Goal: Submit feedback/report problem: Submit feedback/report problem

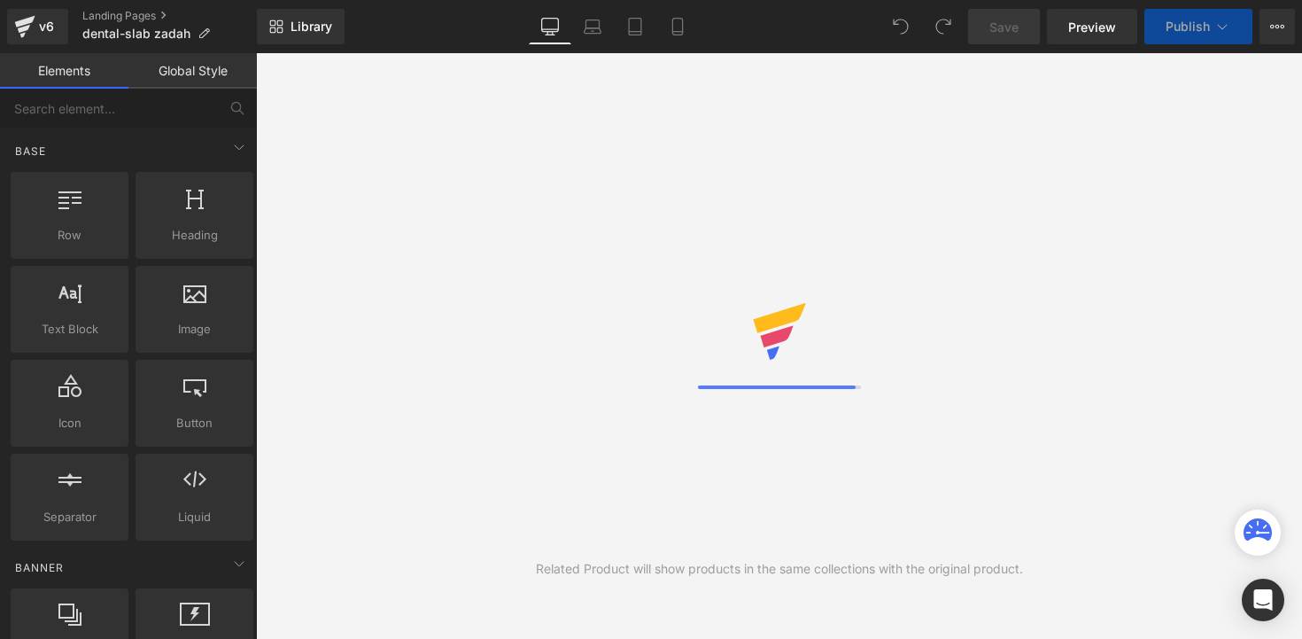
click at [1277, 29] on icon at bounding box center [1277, 26] width 14 height 14
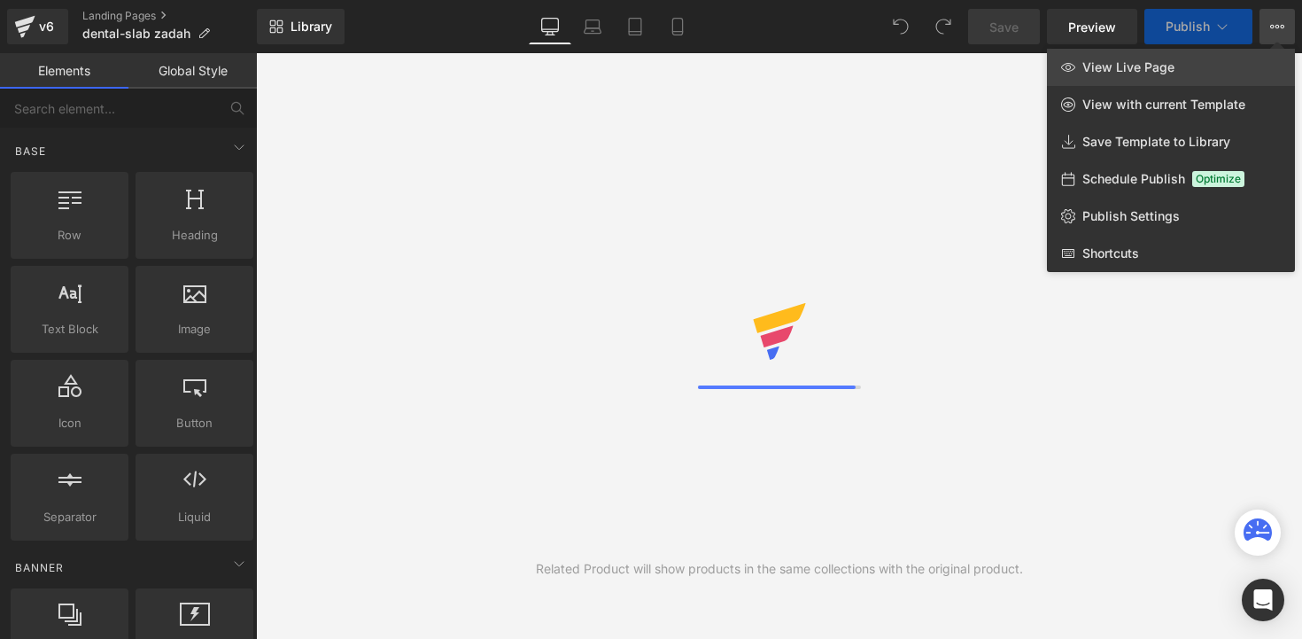
click at [1196, 73] on link "View Live Page" at bounding box center [1171, 67] width 248 height 37
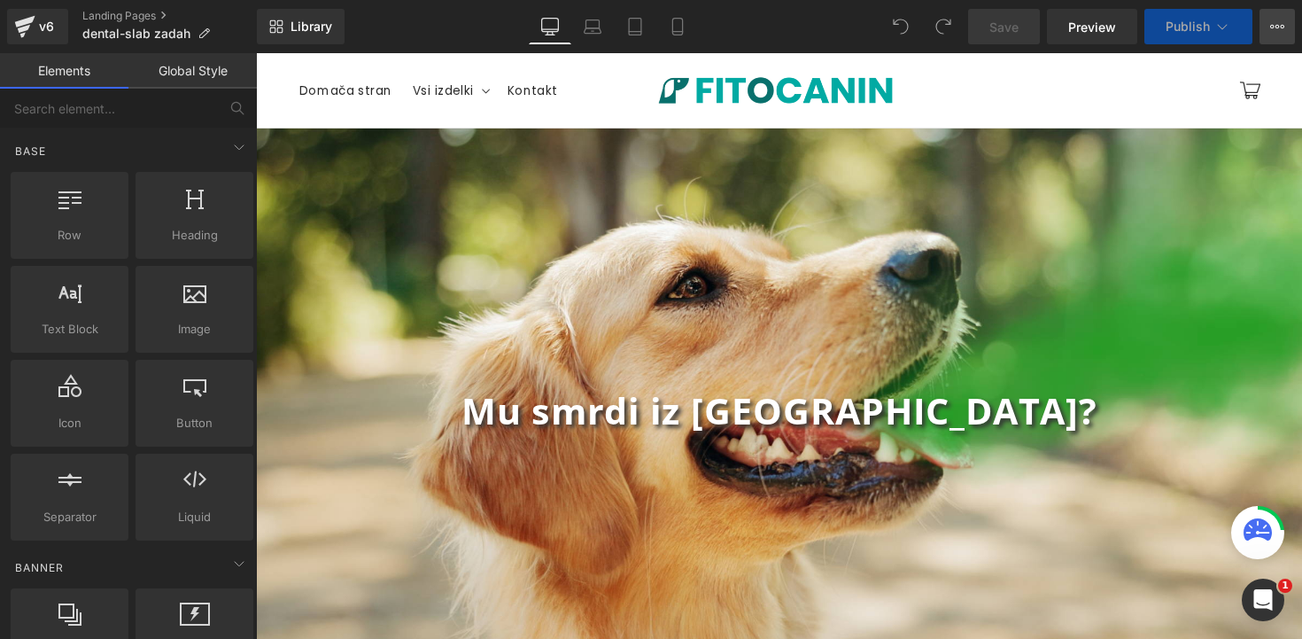
click at [1272, 35] on button "View Live Page View with current Template Save Template to Library Schedule Pub…" at bounding box center [1277, 26] width 35 height 35
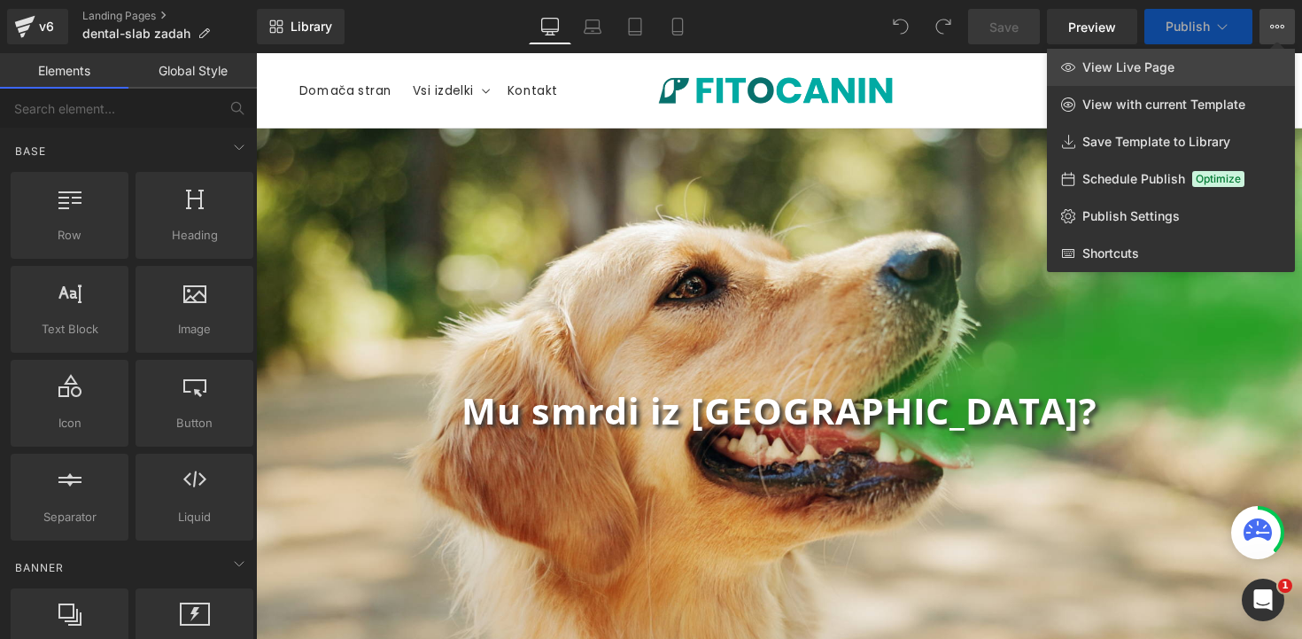
click at [1100, 74] on span "View Live Page" at bounding box center [1128, 67] width 92 height 16
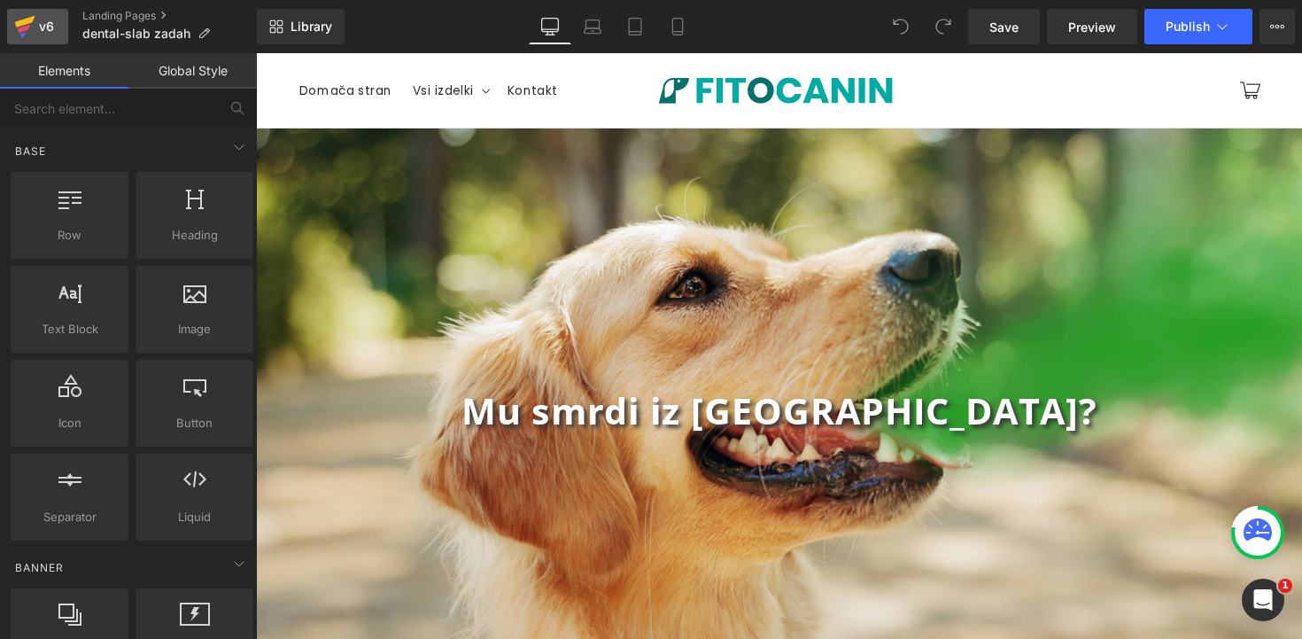
click at [23, 31] on icon at bounding box center [24, 29] width 12 height 8
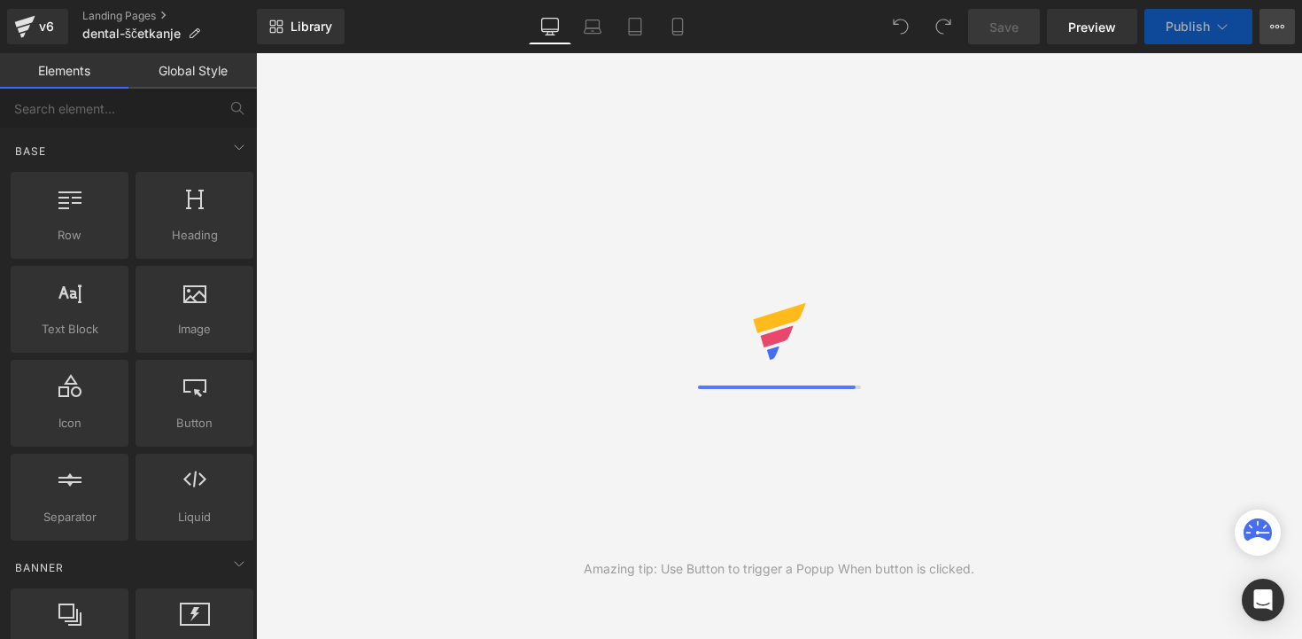
click at [1279, 29] on icon at bounding box center [1277, 26] width 14 height 14
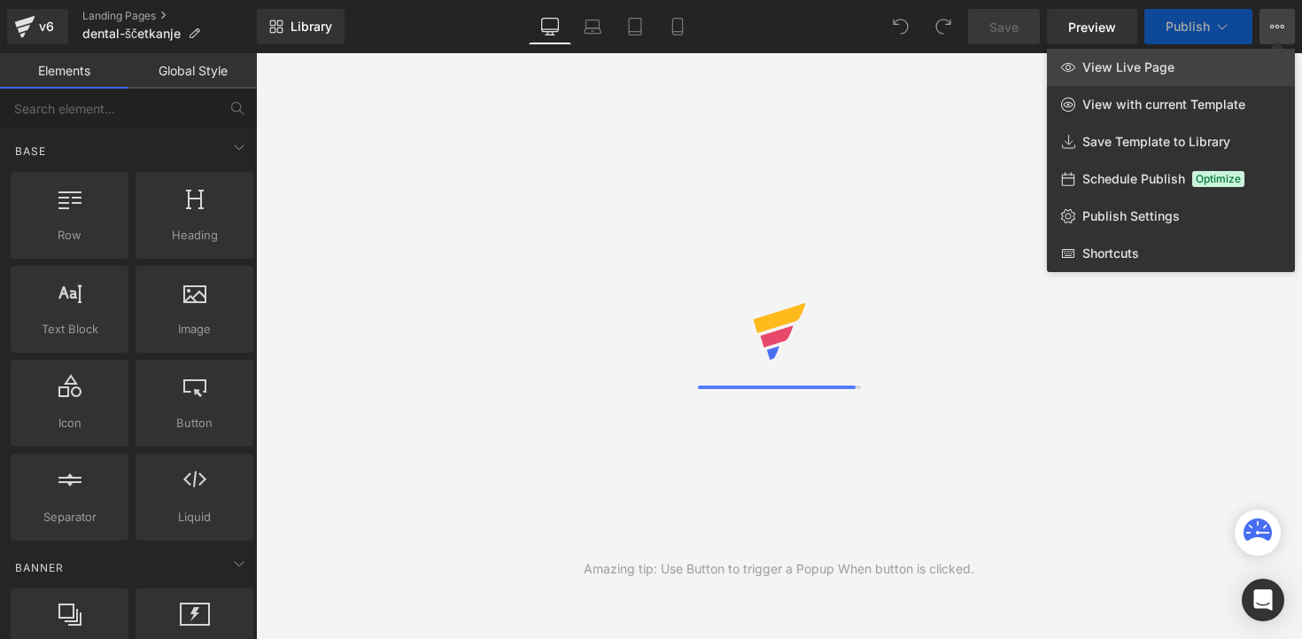
click at [1157, 70] on span "View Live Page" at bounding box center [1128, 67] width 92 height 16
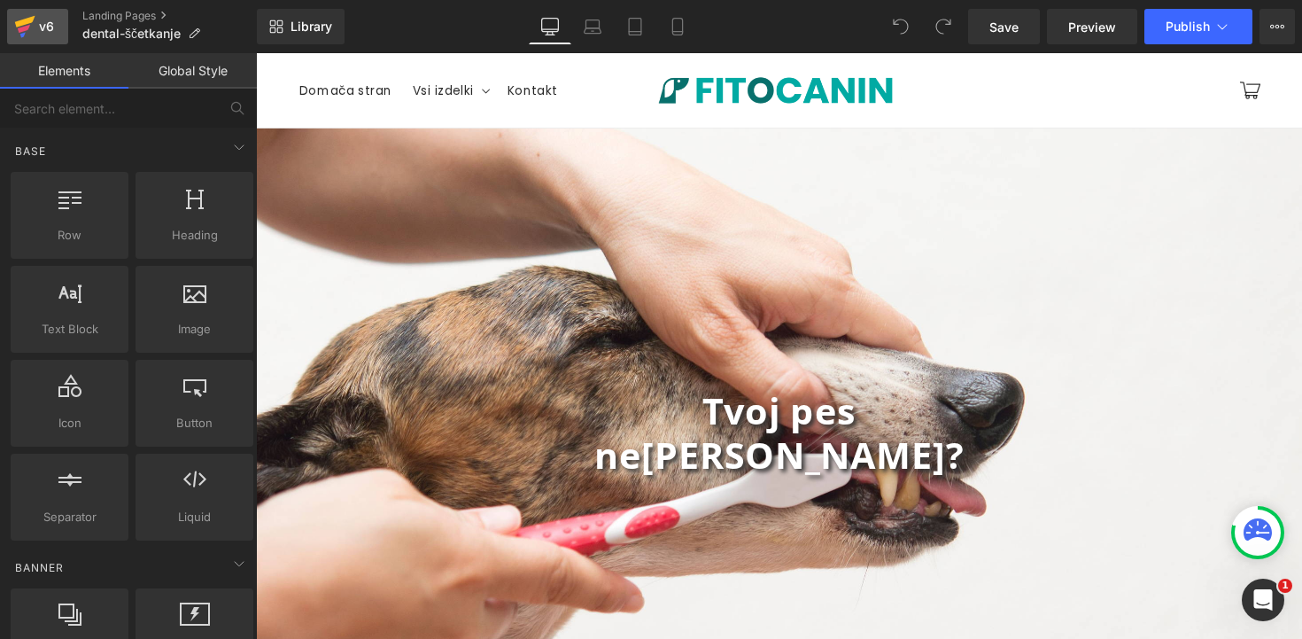
click at [32, 19] on icon at bounding box center [25, 22] width 20 height 12
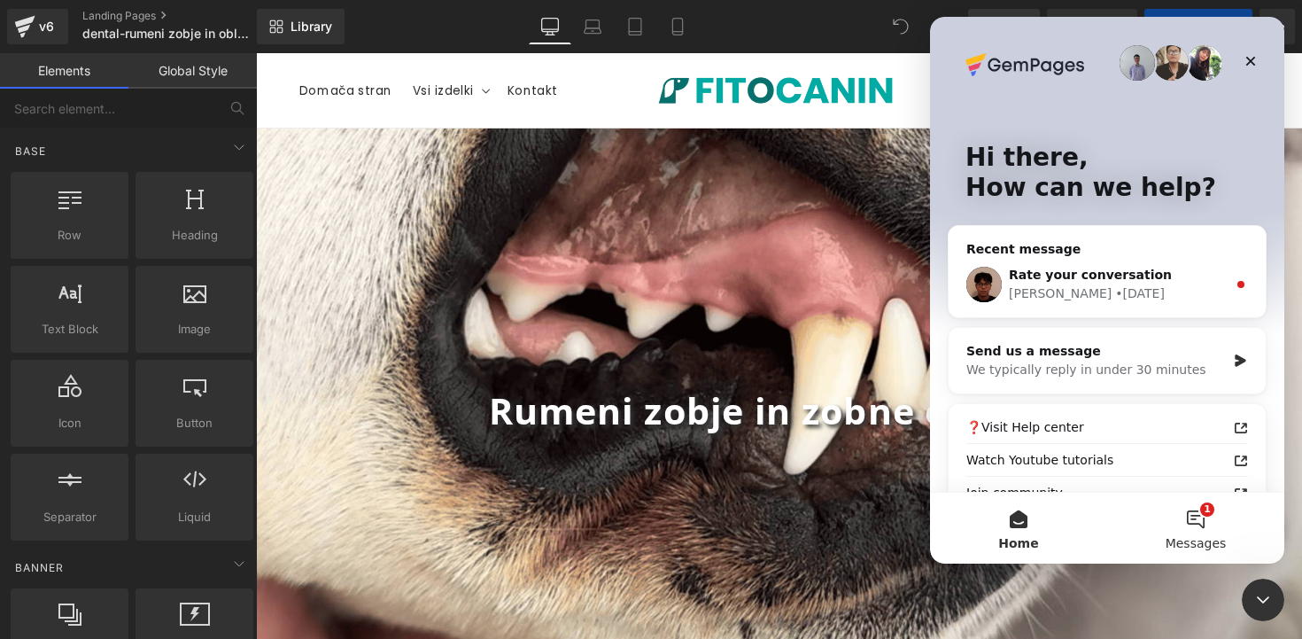
click at [1187, 532] on button "1 Messages" at bounding box center [1195, 527] width 177 height 71
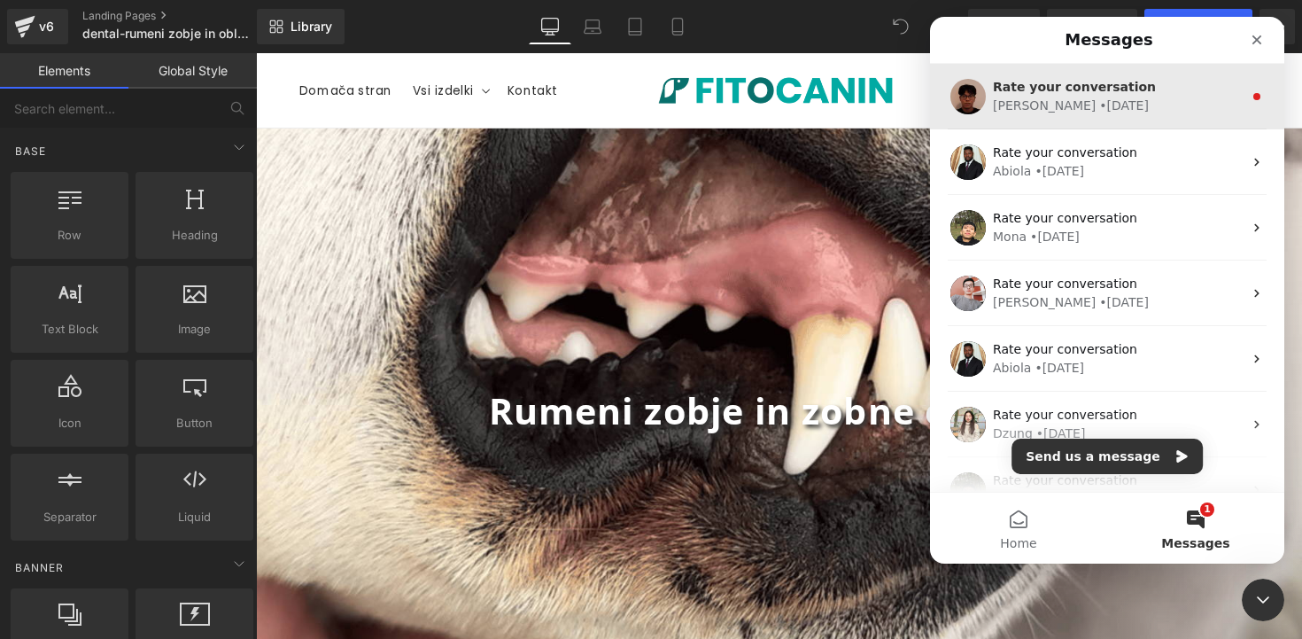
click at [1076, 107] on div "Kyle • 1d ago" at bounding box center [1118, 106] width 250 height 19
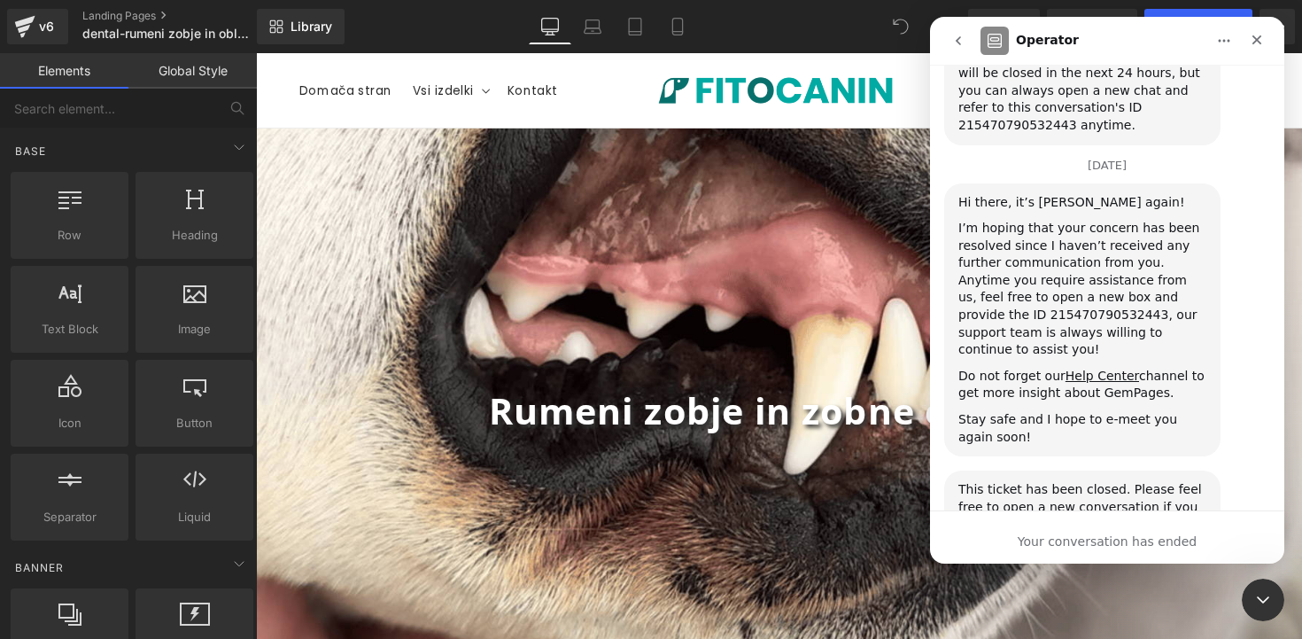
scroll to position [2676, 0]
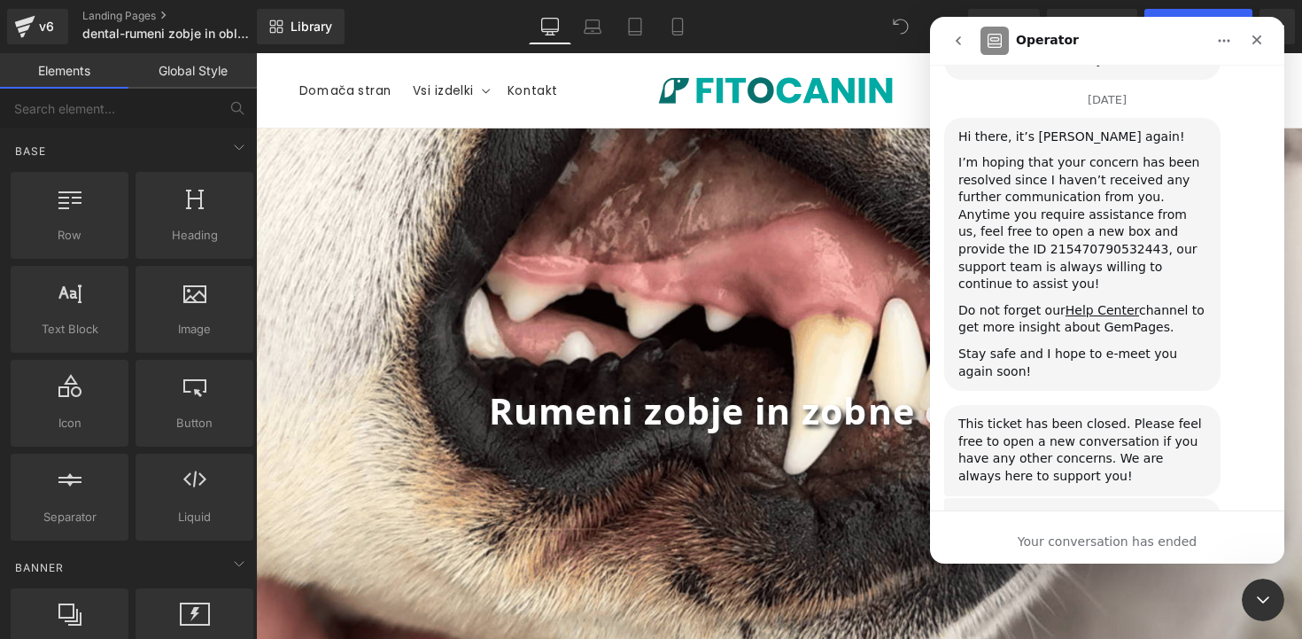
scroll to position [2724, 0]
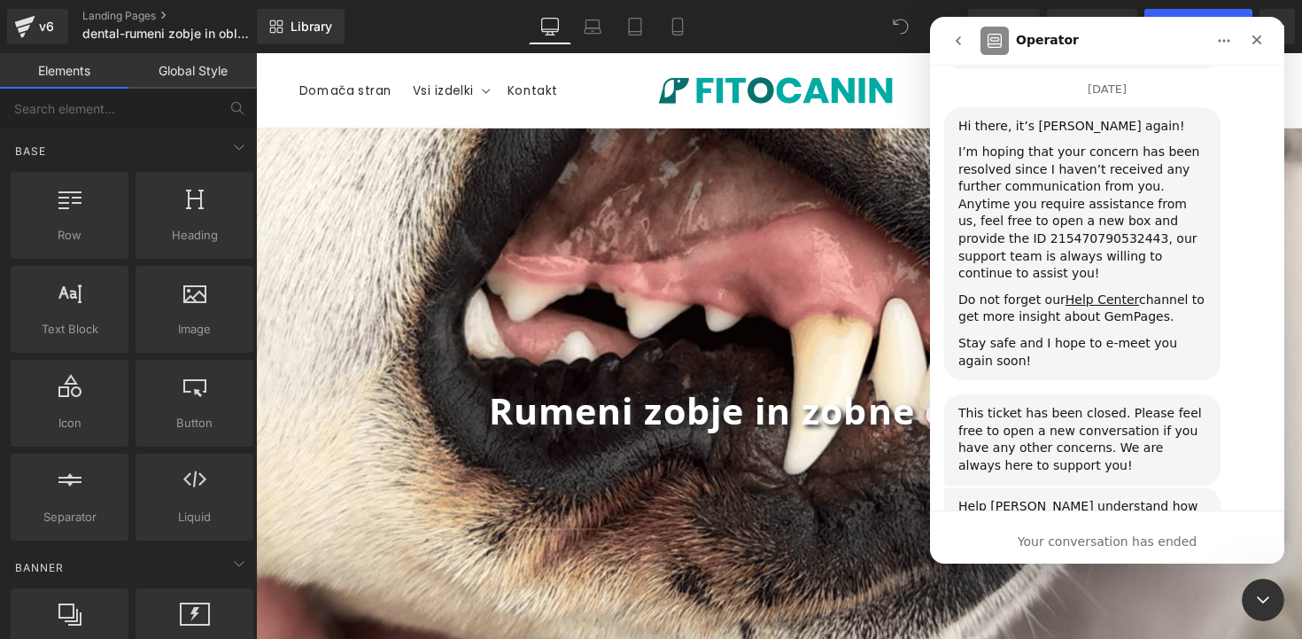
type textarea "l"
type textarea "v"
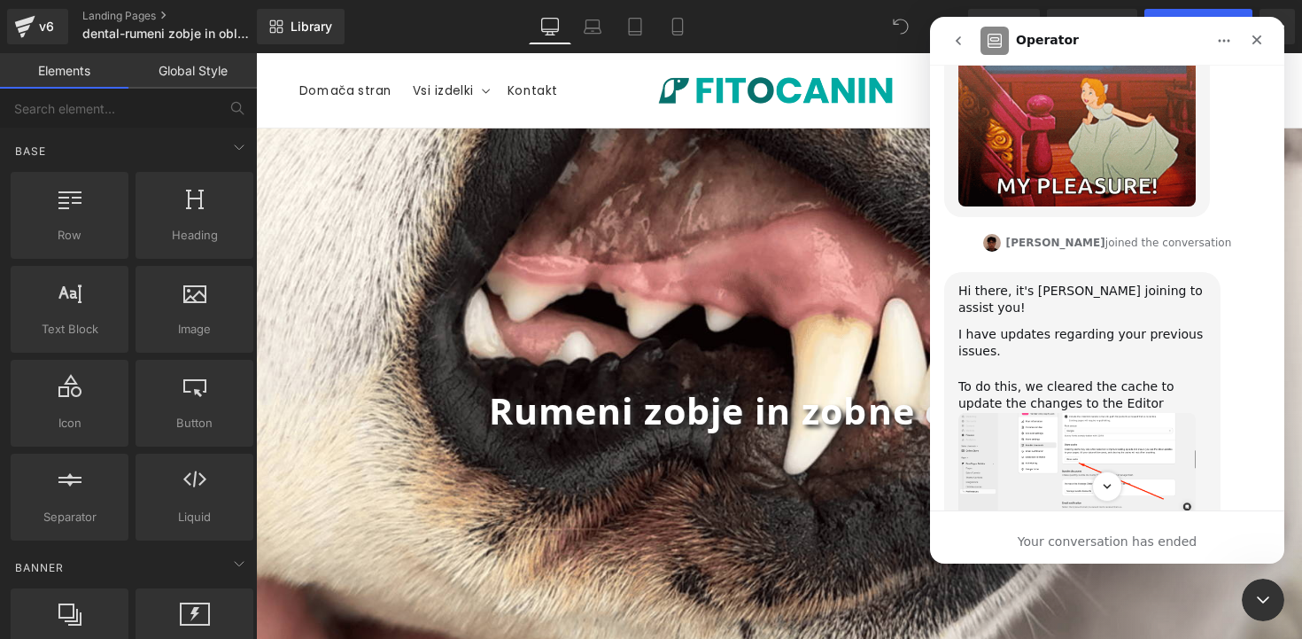
scroll to position [1836, 0]
click at [42, 23] on div at bounding box center [651, 292] width 1302 height 585
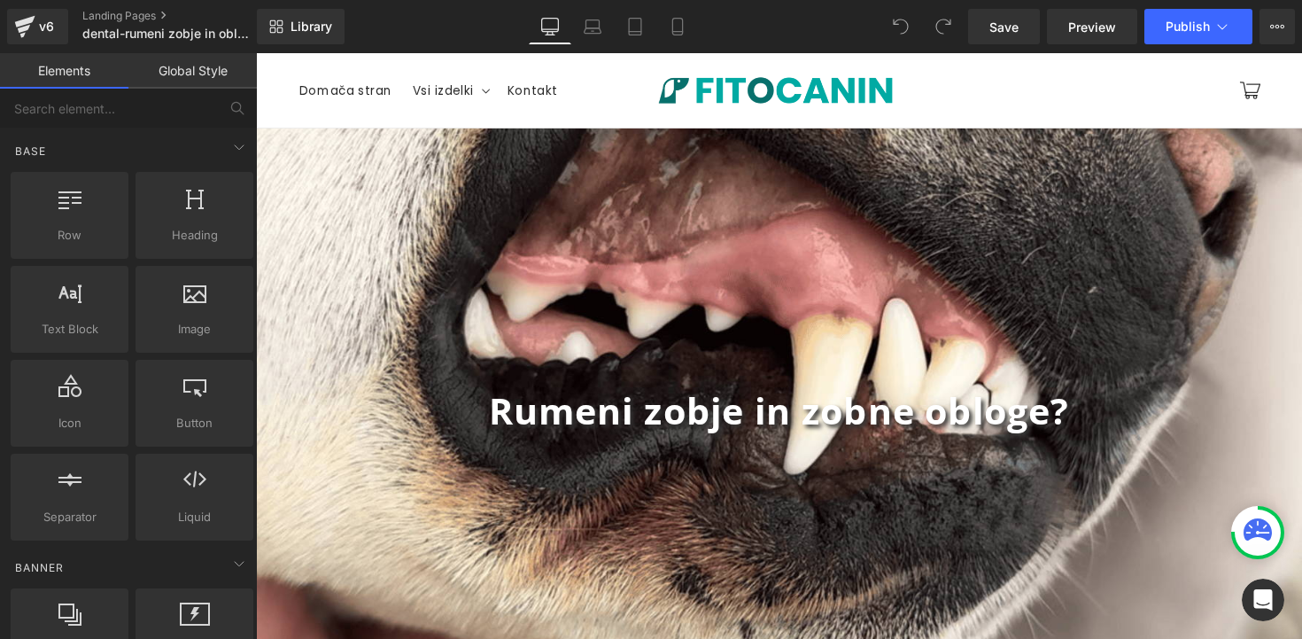
scroll to position [0, 0]
click at [42, 23] on div "v6" at bounding box center [46, 26] width 22 height 23
